Goal: Use online tool/utility: Utilize a website feature to perform a specific function

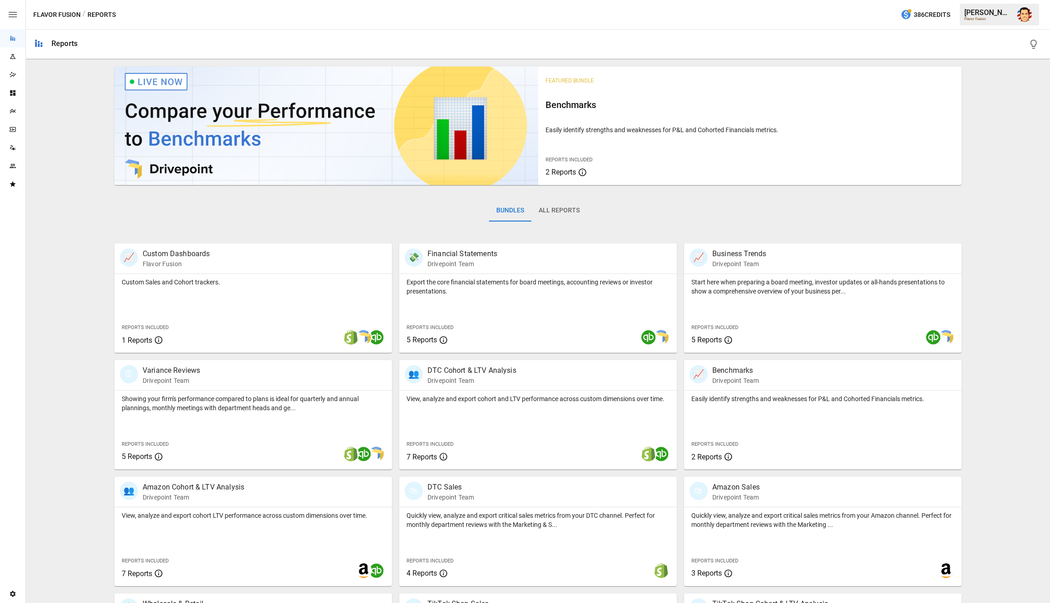
click at [282, 243] on div "📈 Custom Dashboards Flavor Fusion Custom Sales and Cohort trackers. Reports Inc…" at bounding box center [253, 297] width 278 height 109
click at [65, 215] on div "Featured Bundle Benchmarks Easily identify strengths and weaknesses for P&L and…" at bounding box center [538, 383] width 1017 height 640
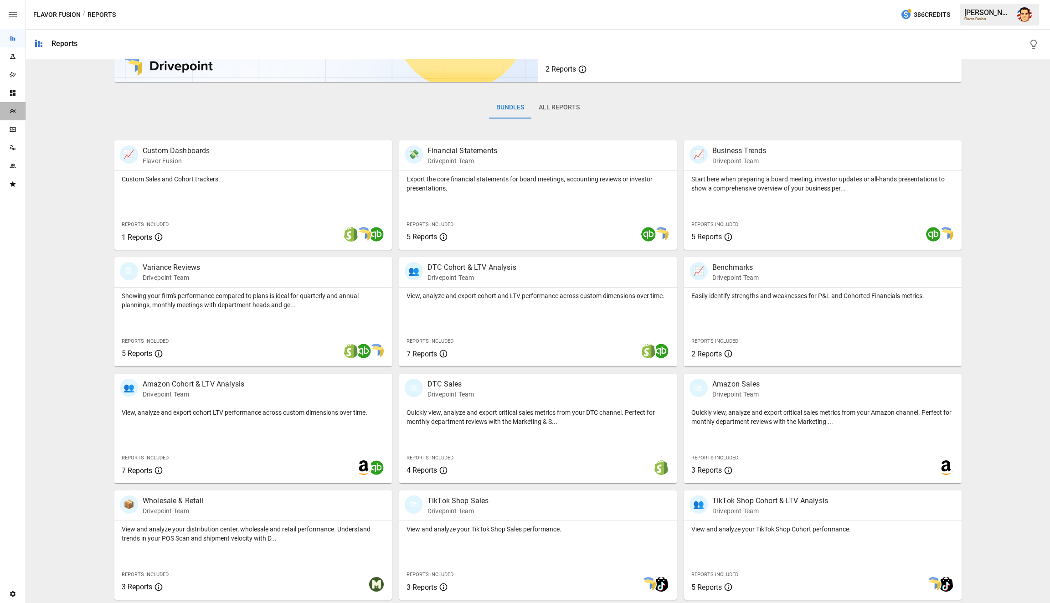
click at [13, 117] on div "Plans" at bounding box center [13, 111] width 26 height 18
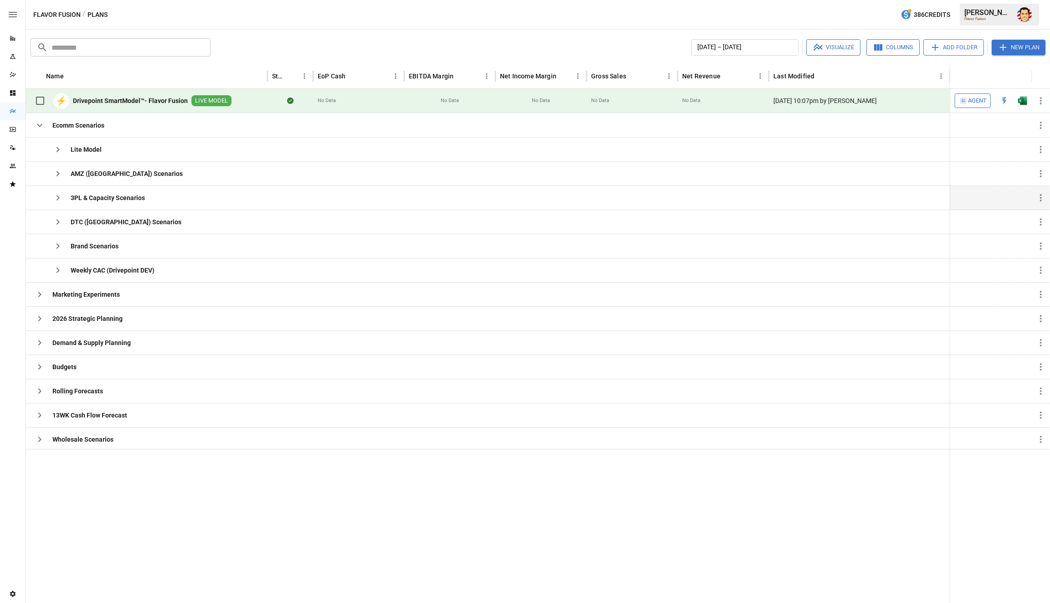
click at [361, 201] on div at bounding box center [358, 197] width 91 height 24
click at [37, 124] on icon "button" at bounding box center [39, 125] width 5 height 3
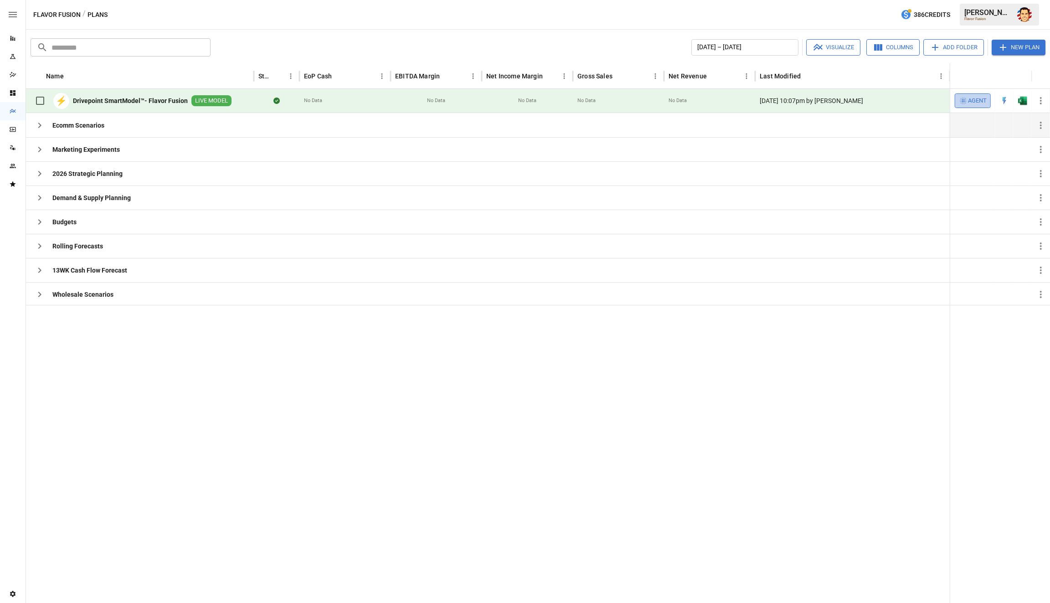
click at [974, 101] on span "Agent" at bounding box center [977, 101] width 19 height 10
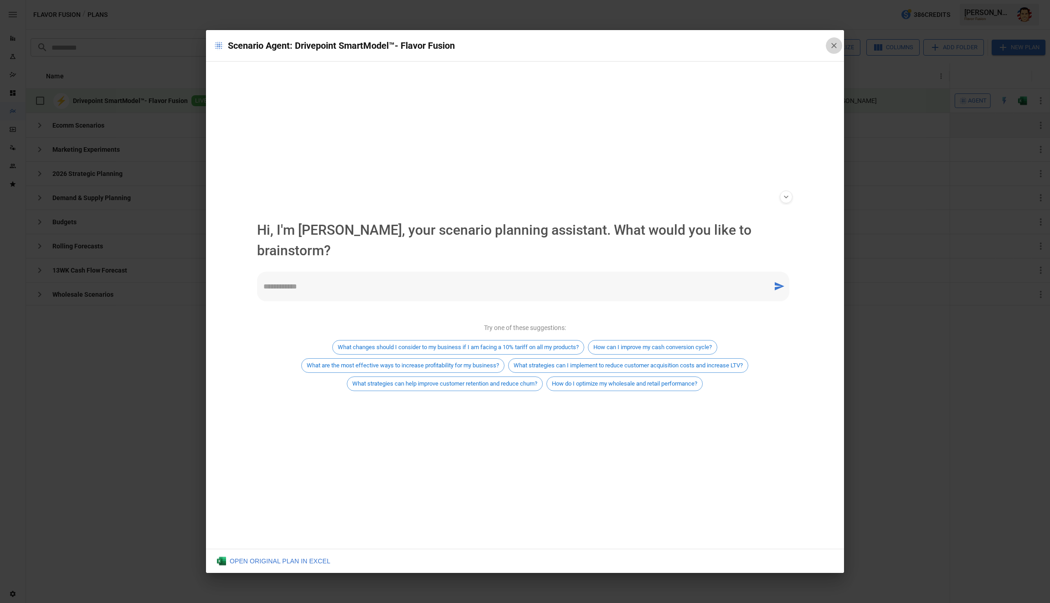
click at [837, 46] on icon "button" at bounding box center [833, 45] width 9 height 9
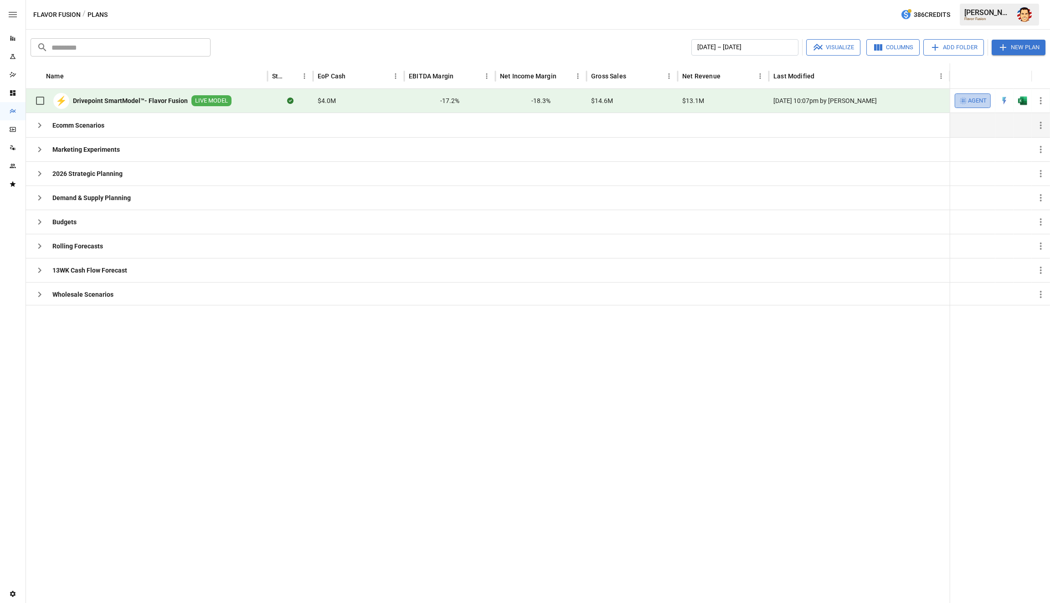
click at [974, 103] on span "Agent" at bounding box center [977, 101] width 19 height 10
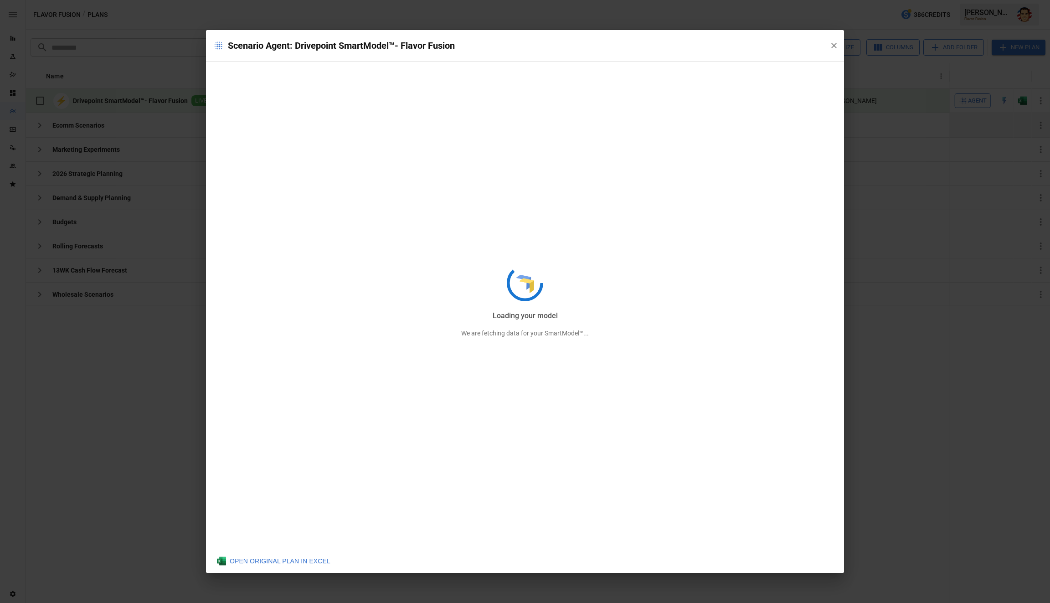
click at [836, 45] on div "Loading your model We are fetching data for your SmartModel™..." at bounding box center [525, 301] width 638 height 543
click at [834, 46] on div "Loading your inputs We are fetching data for your SmartModel™..." at bounding box center [525, 301] width 638 height 543
click at [57, 452] on div "Scenario Agent: Drivepoint SmartModel™- Flavor Fusion Loading your inputs We ar…" at bounding box center [525, 301] width 1050 height 603
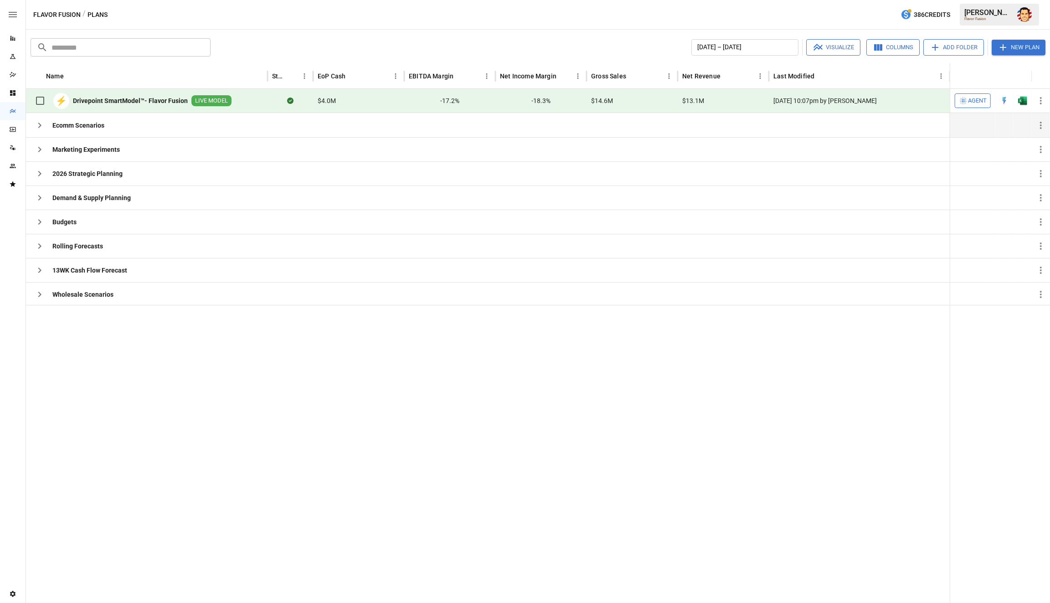
click at [975, 100] on span "Agent" at bounding box center [977, 101] width 19 height 10
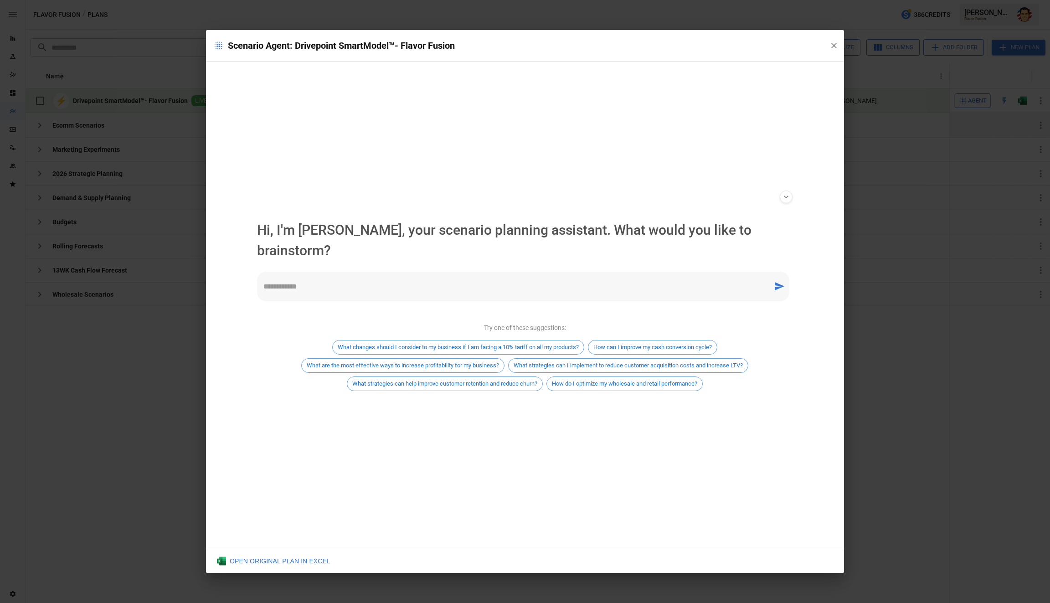
click at [626, 281] on textarea at bounding box center [514, 286] width 503 height 10
click at [623, 281] on textarea at bounding box center [514, 286] width 503 height 10
click at [555, 344] on span "What changes should I consider to my business if I am facing a 10% tariff on al…" at bounding box center [458, 347] width 251 height 7
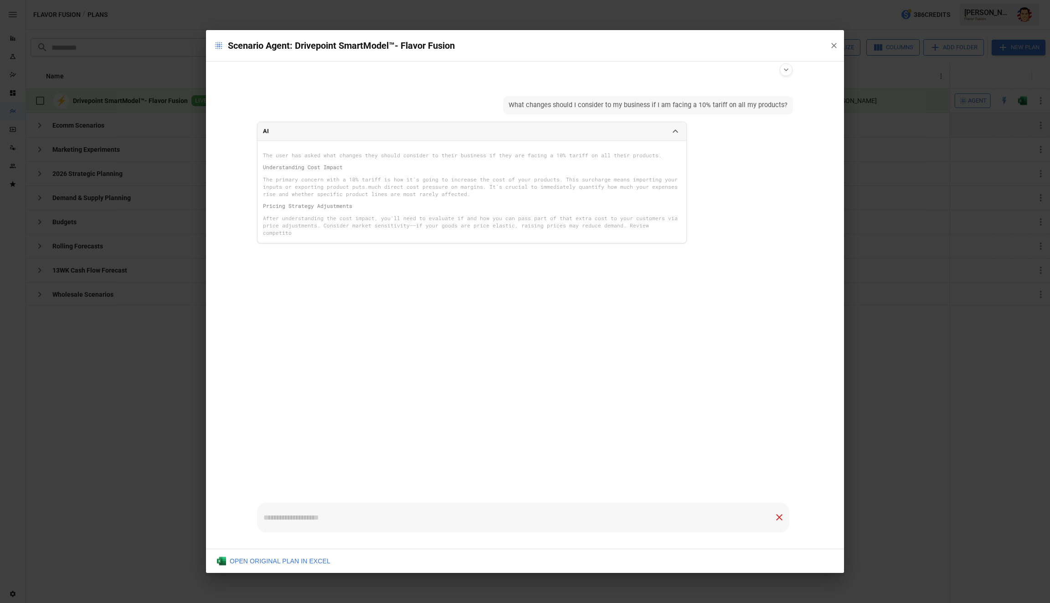
scroll to position [4, 0]
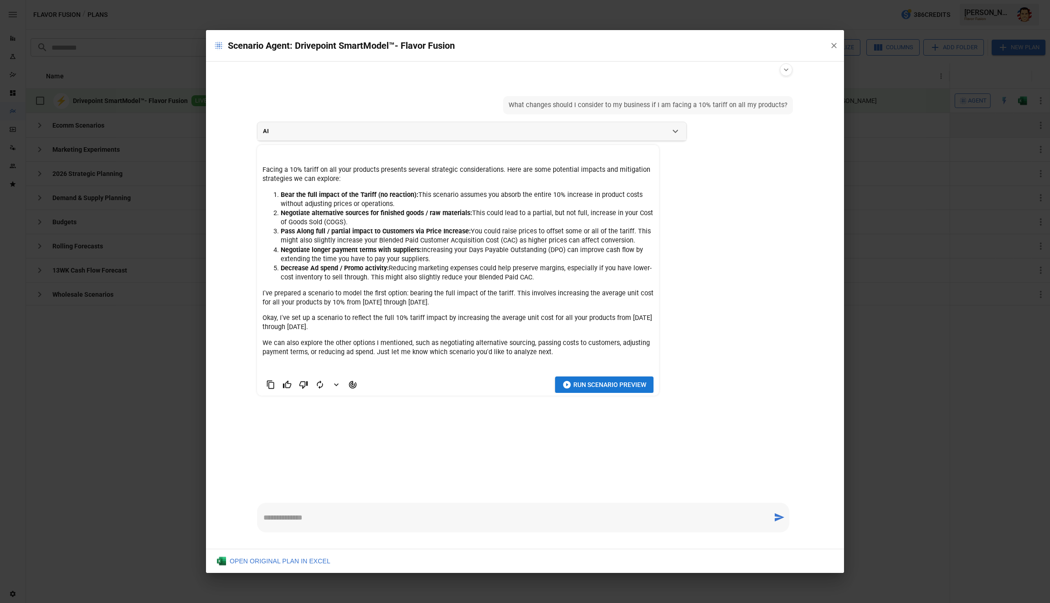
click at [346, 387] on button "Agent Changes Data" at bounding box center [353, 384] width 16 height 16
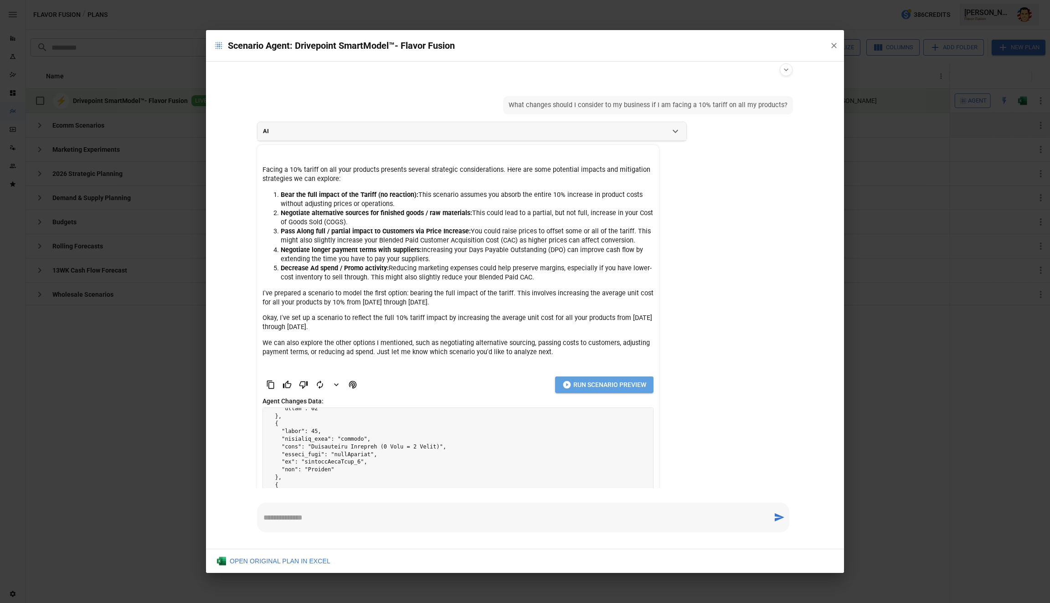
click at [590, 381] on span "Run Scenario Preview" at bounding box center [609, 384] width 73 height 11
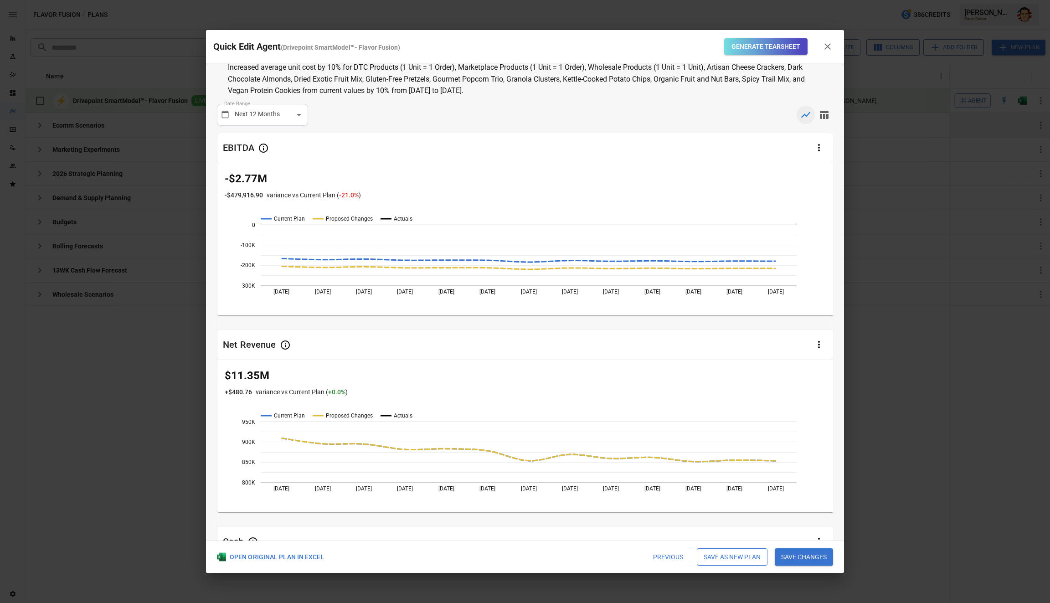
scroll to position [0, 0]
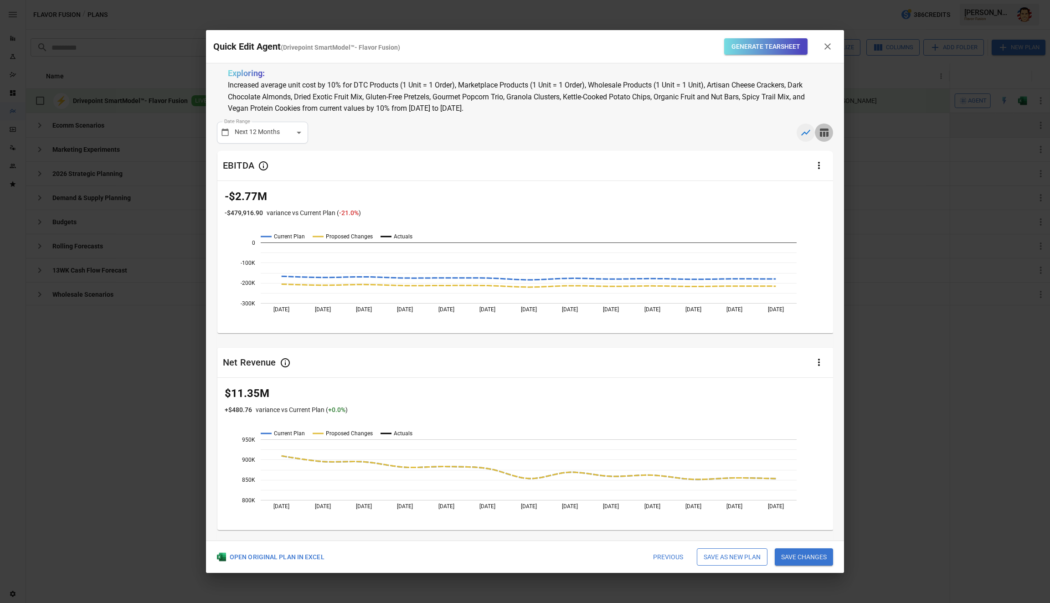
click at [826, 132] on icon "button" at bounding box center [824, 132] width 11 height 11
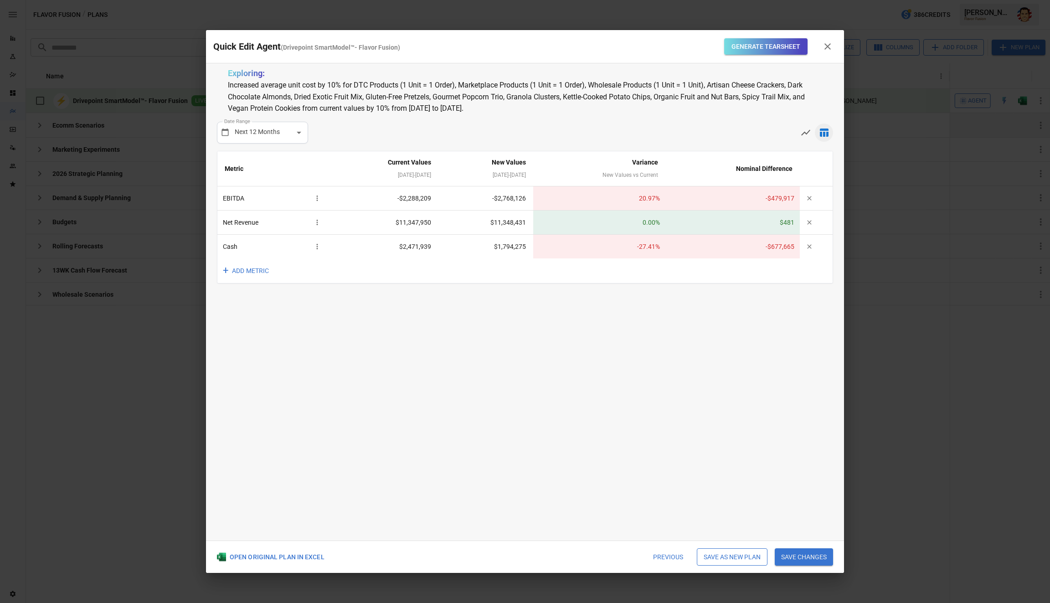
click at [653, 305] on div "**********" at bounding box center [525, 301] width 638 height 477
click at [247, 268] on button "+ ADD METRIC" at bounding box center [246, 270] width 59 height 25
click at [251, 325] on li "Gross Sales" at bounding box center [281, 323] width 128 height 18
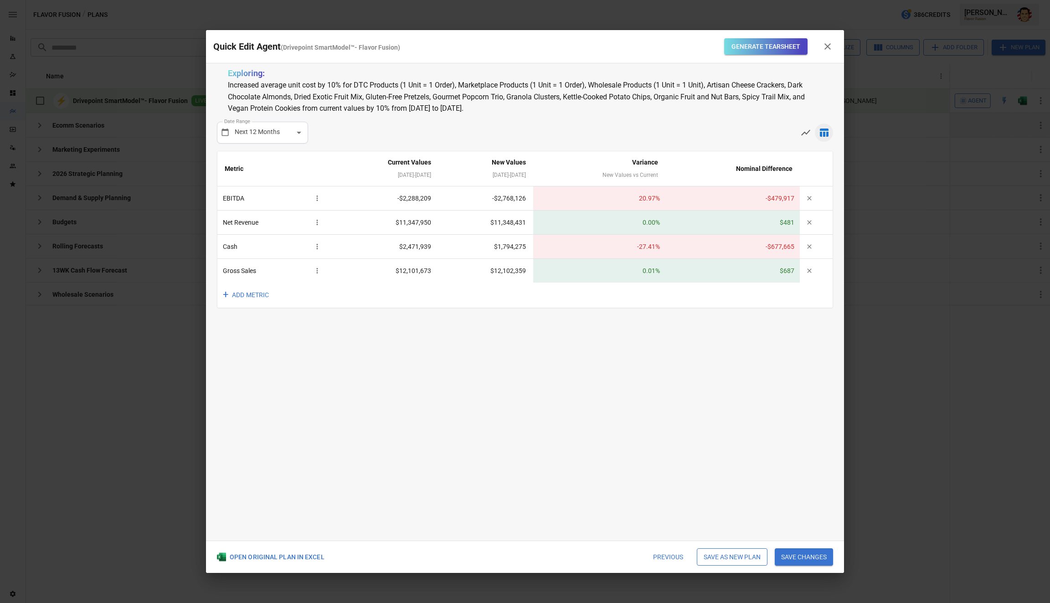
click at [298, 332] on div "**********" at bounding box center [525, 301] width 638 height 477
click at [271, 264] on div "Gross Sales" at bounding box center [273, 270] width 101 height 13
click at [769, 41] on button "Generate Tearsheet" at bounding box center [765, 46] width 83 height 17
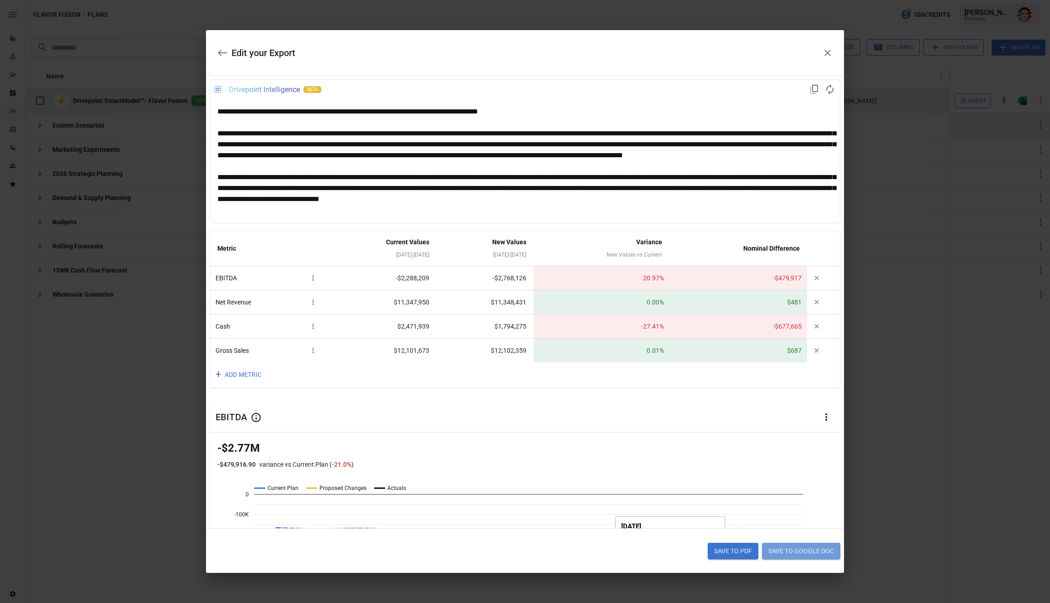
click at [774, 555] on button "Save to Google Doc" at bounding box center [801, 551] width 78 height 16
